Goal: Find specific page/section: Find specific page/section

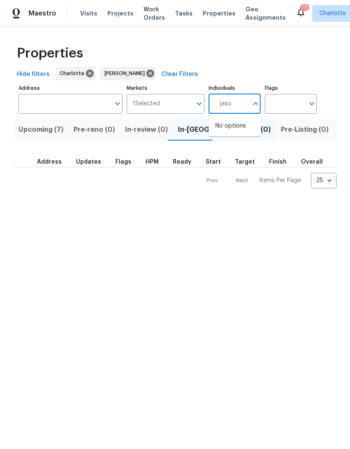
type input "jason"
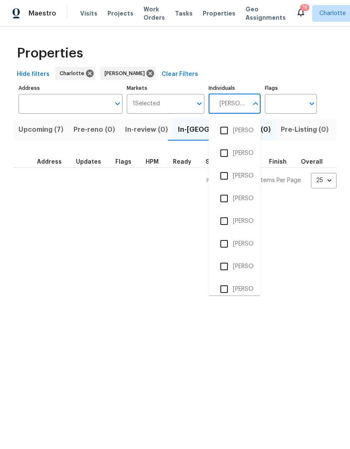
click at [223, 151] on input "checkbox" at bounding box center [224, 153] width 18 height 18
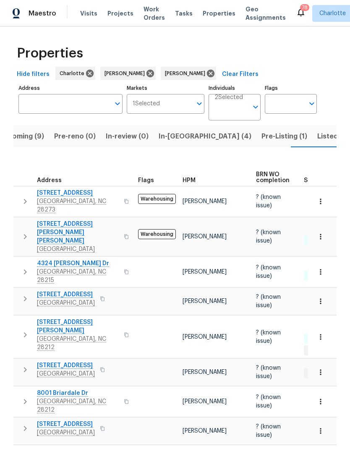
click at [317, 132] on span "Listed (35)" at bounding box center [335, 136] width 36 height 12
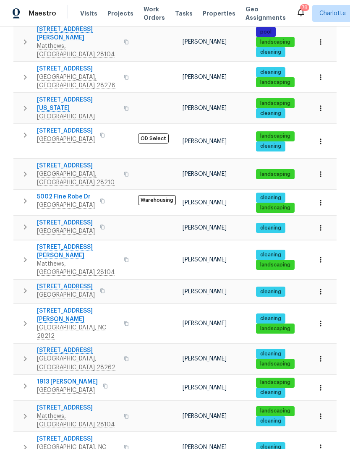
scroll to position [34, 0]
click at [319, 319] on icon "button" at bounding box center [320, 323] width 8 height 8
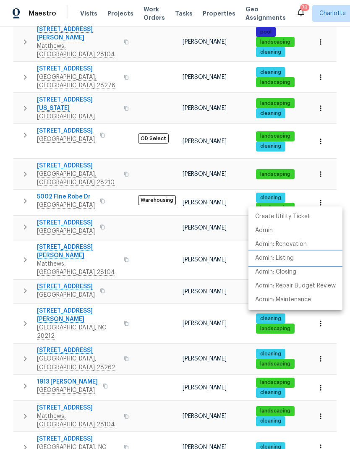
click at [289, 257] on p "Admin: Listing" at bounding box center [274, 258] width 39 height 9
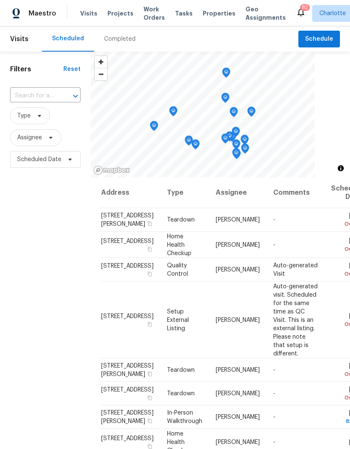
scroll to position [266, 60]
